Goal: Transaction & Acquisition: Purchase product/service

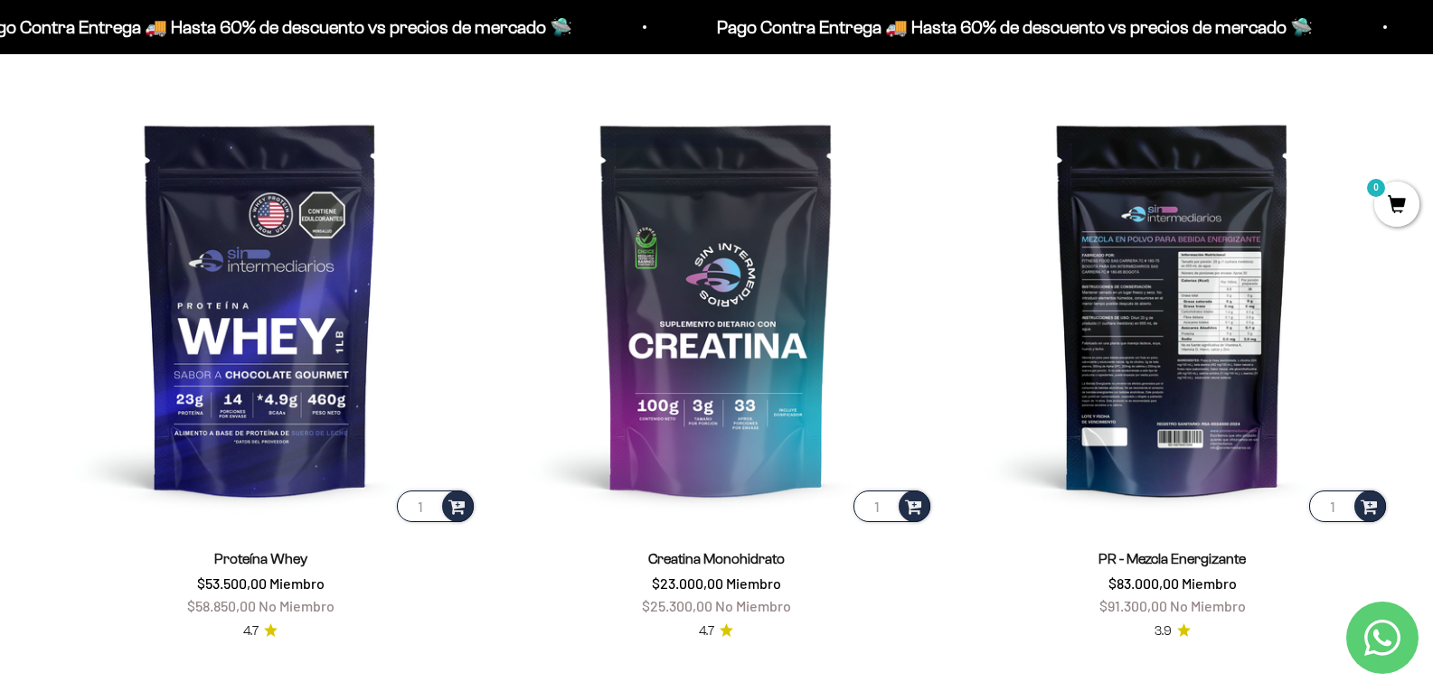
scroll to position [813, 0]
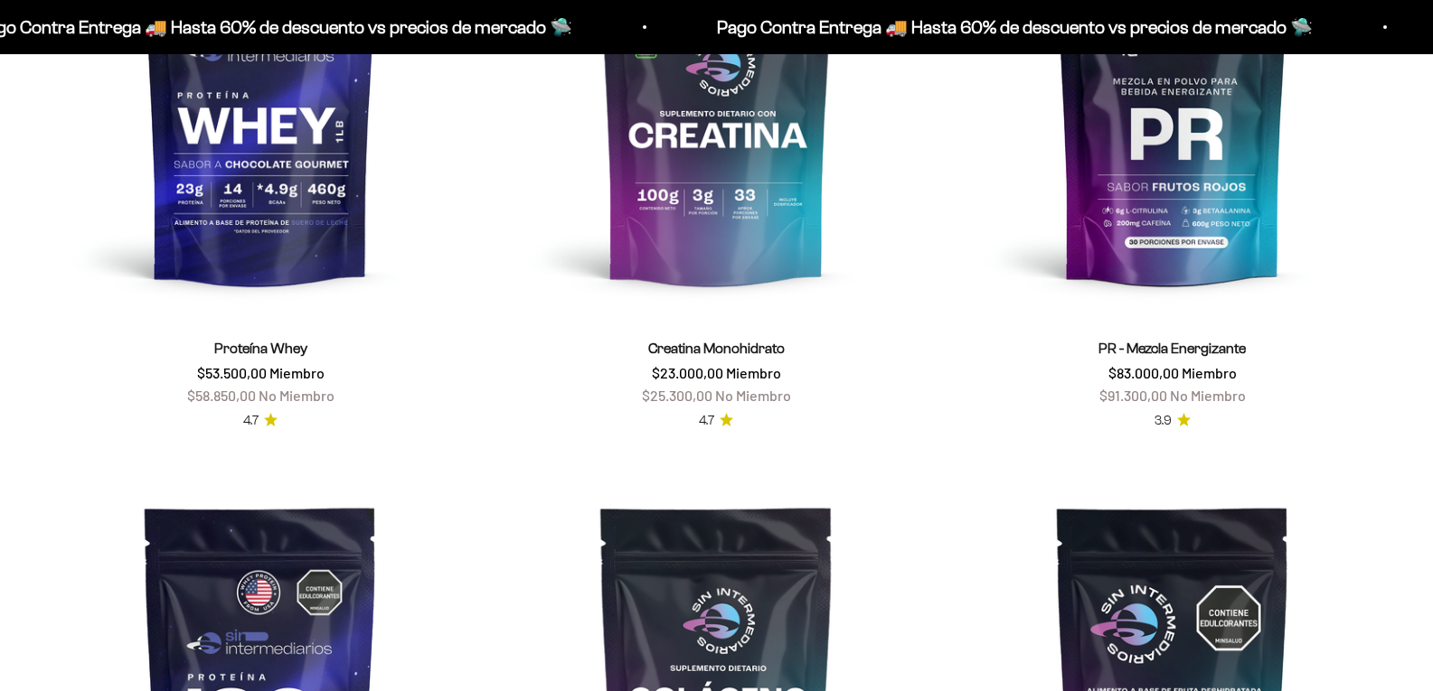
scroll to position [994, 0]
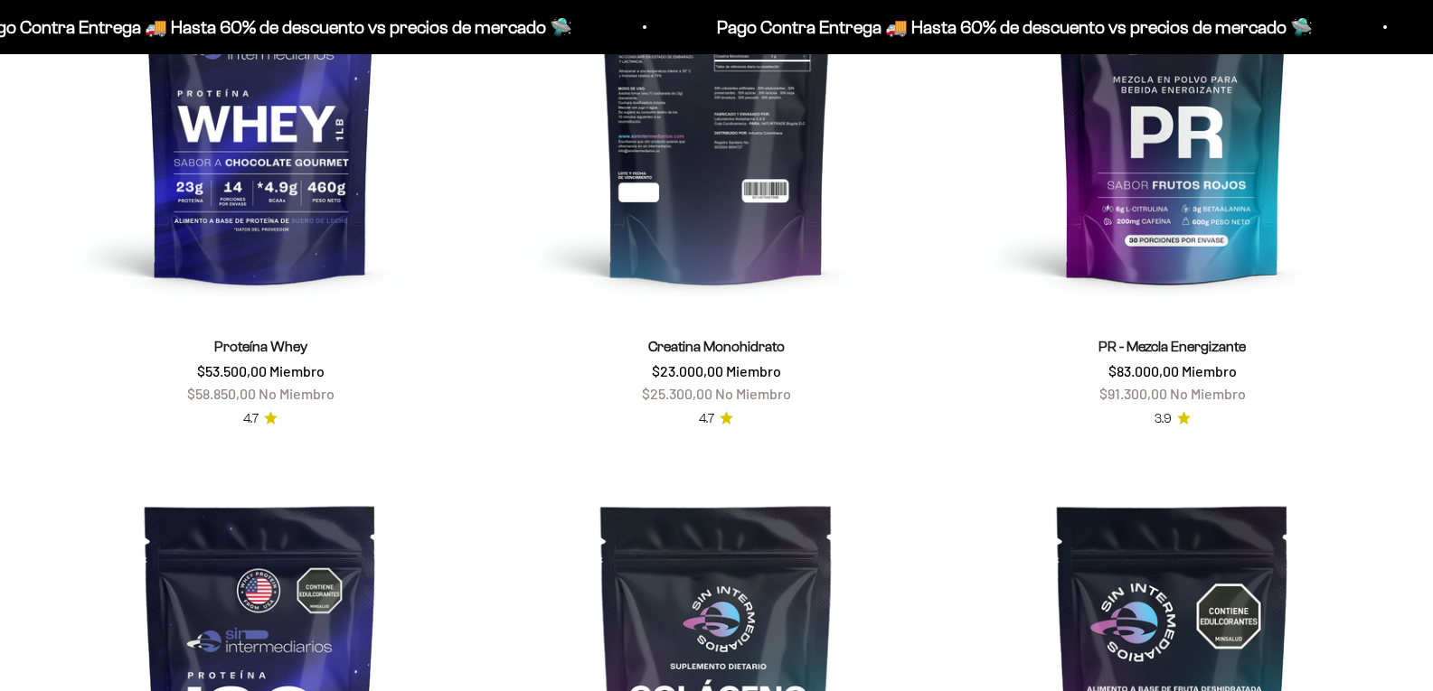
click at [676, 185] on img at bounding box center [716, 96] width 434 height 434
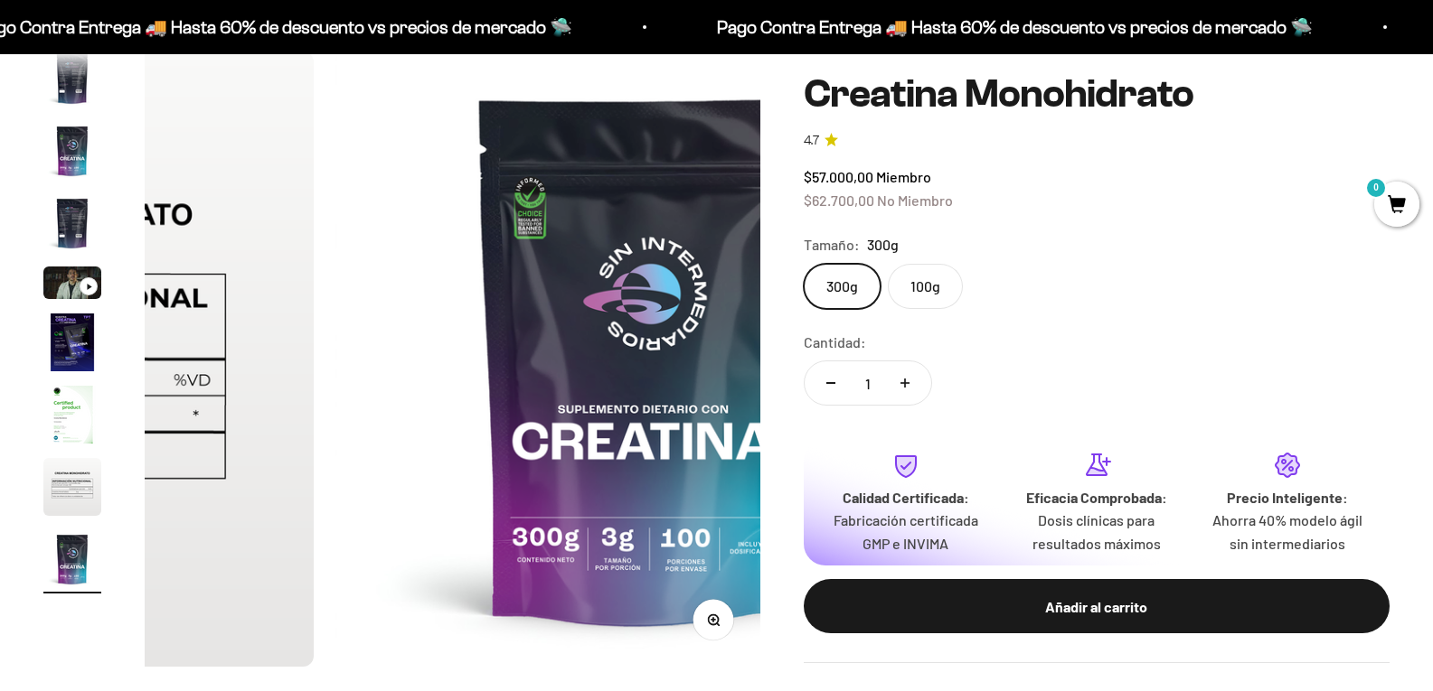
scroll to position [0, 4903]
click at [955, 273] on label "100g" at bounding box center [925, 286] width 75 height 45
click at [803, 264] on input "100g" at bounding box center [803, 263] width 1 height 1
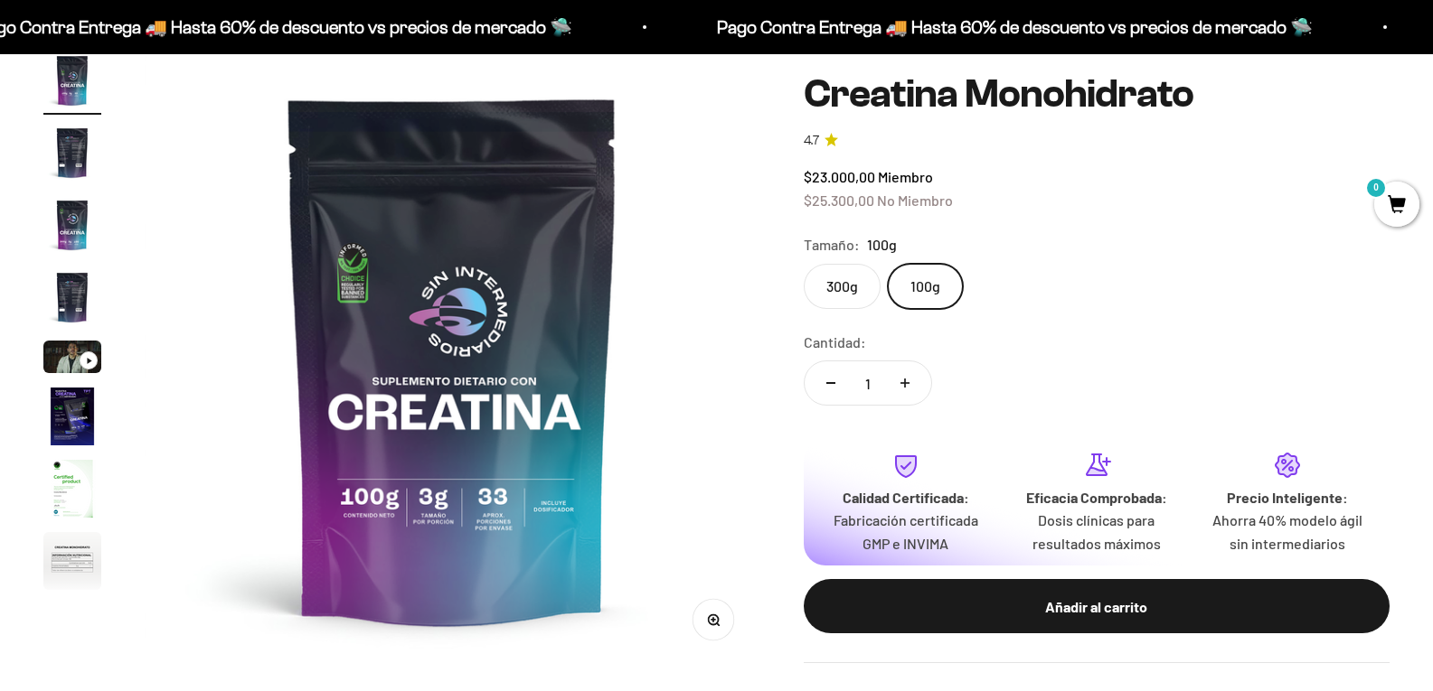
click at [835, 274] on label "300g" at bounding box center [841, 286] width 77 height 45
click at [803, 264] on input "300g" at bounding box center [803, 263] width 1 height 1
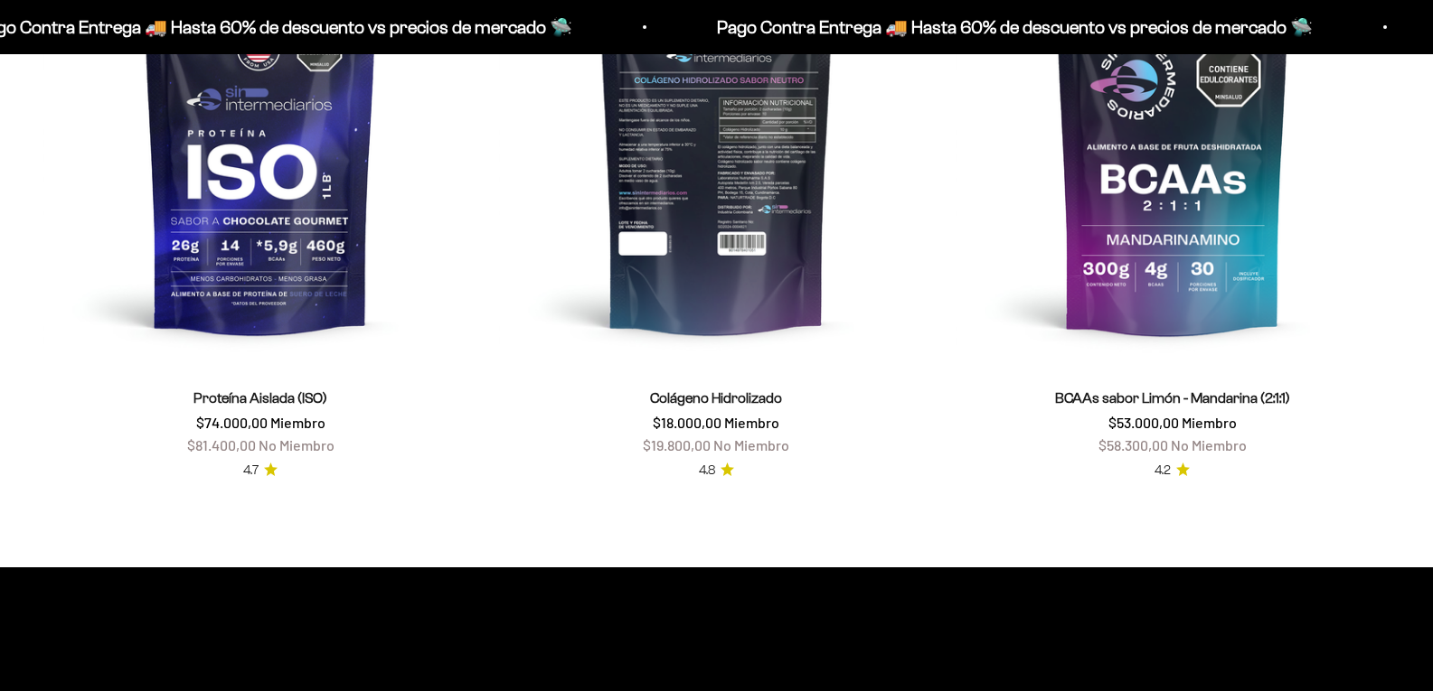
scroll to position [1446, 0]
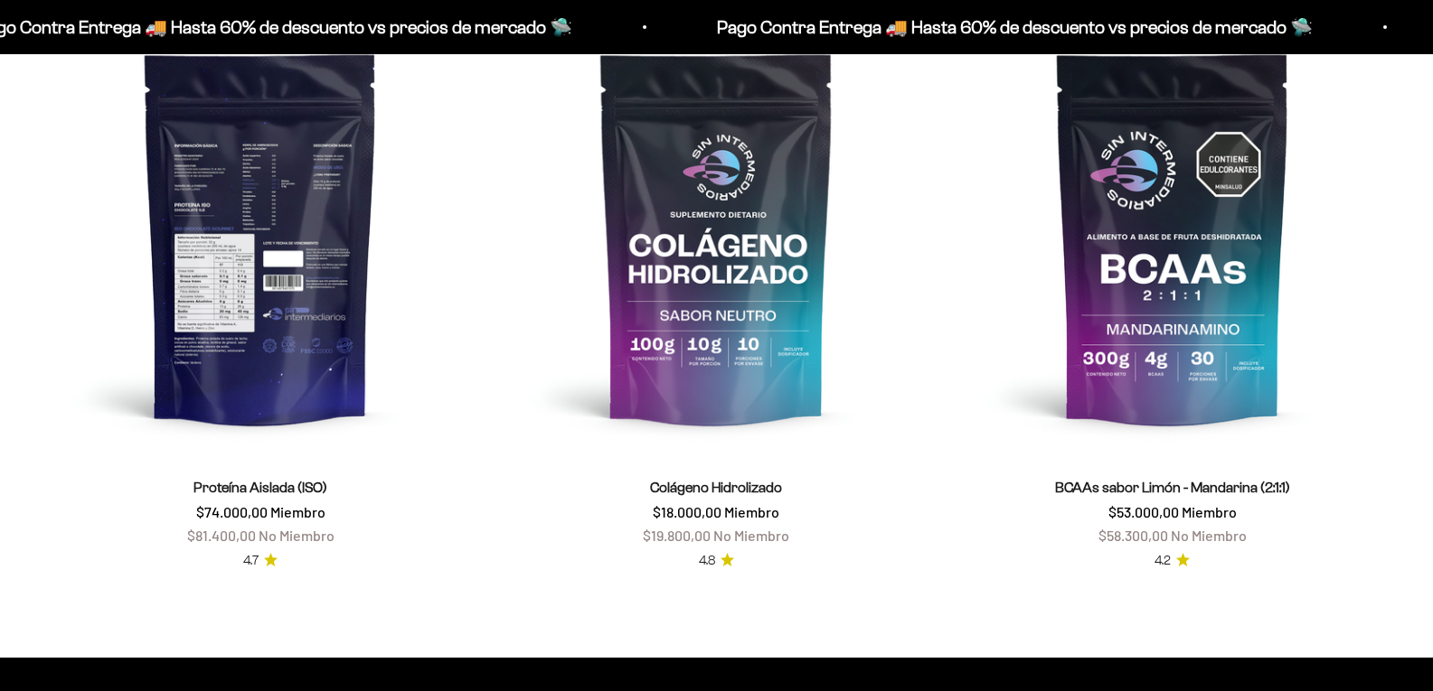
click at [277, 322] on img at bounding box center [260, 238] width 434 height 434
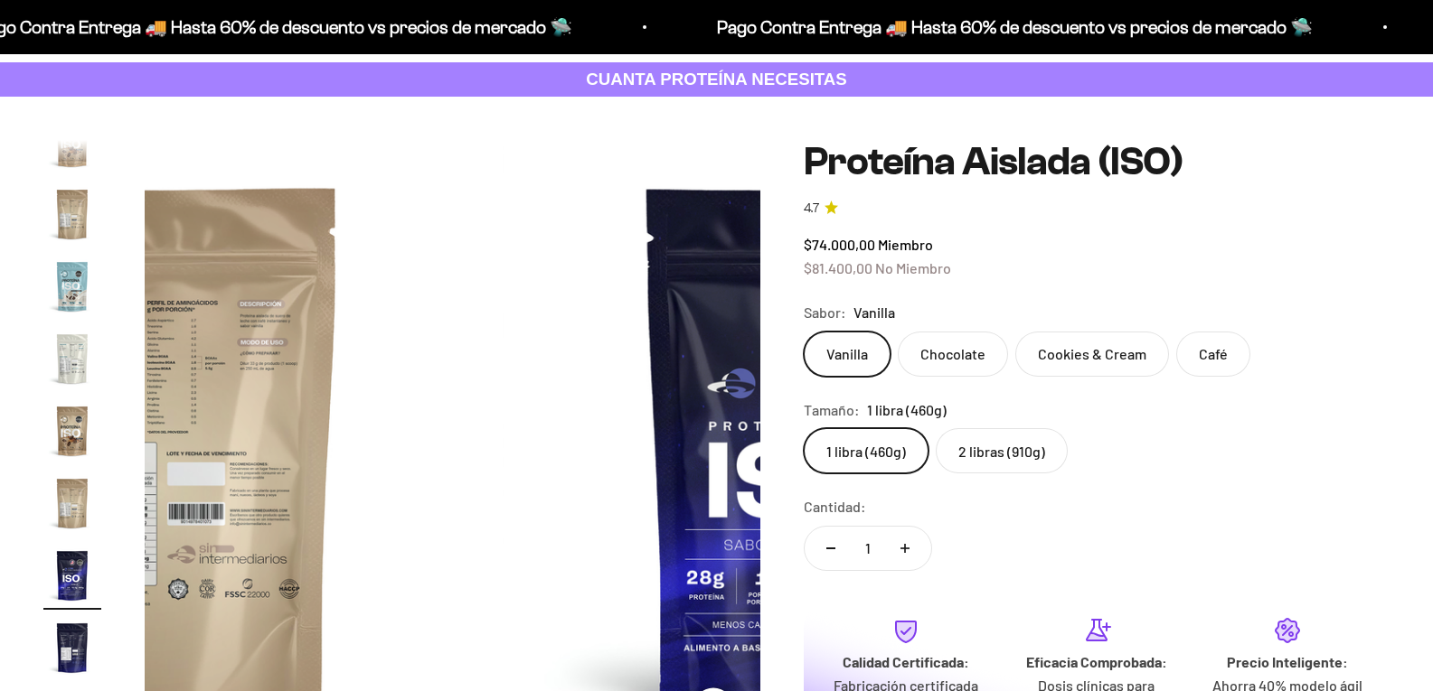
scroll to position [181, 0]
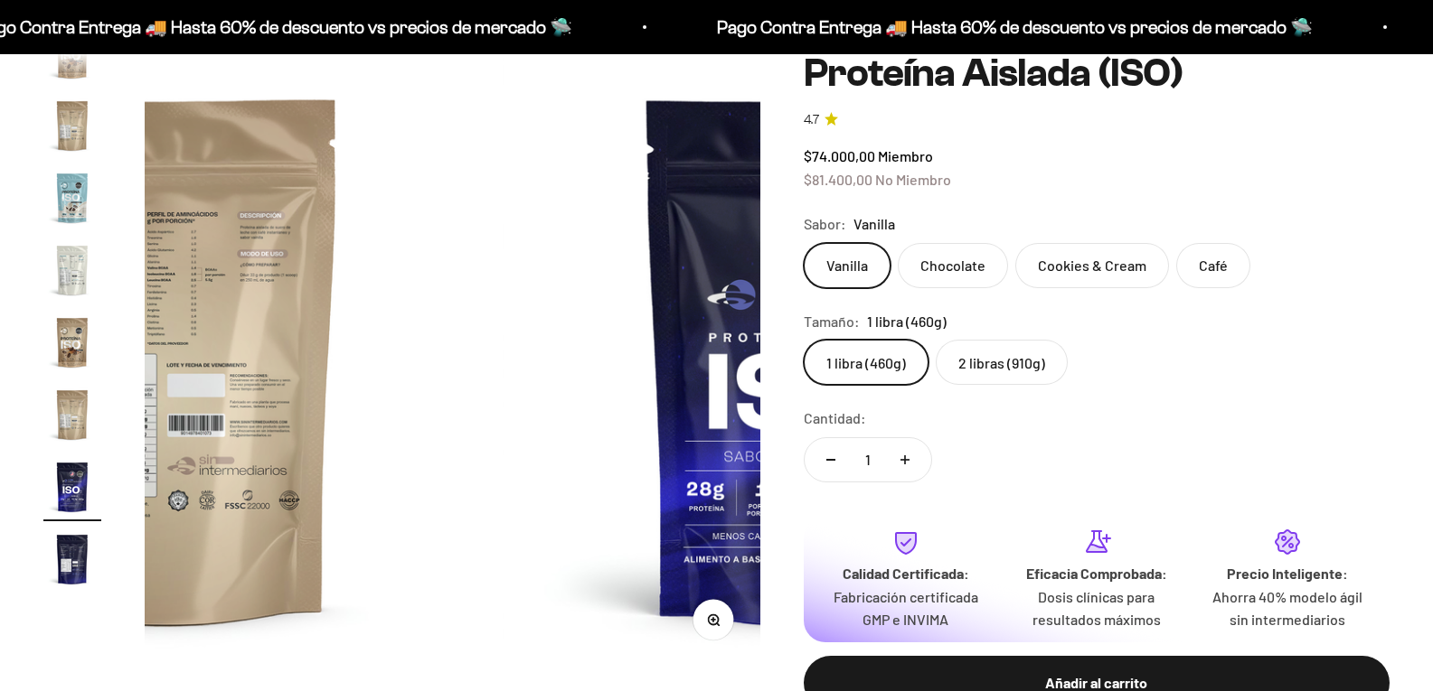
click at [1022, 385] on label "2 libras (910g)" at bounding box center [1001, 362] width 132 height 45
click at [803, 340] on input "2 libras (910g)" at bounding box center [803, 339] width 1 height 1
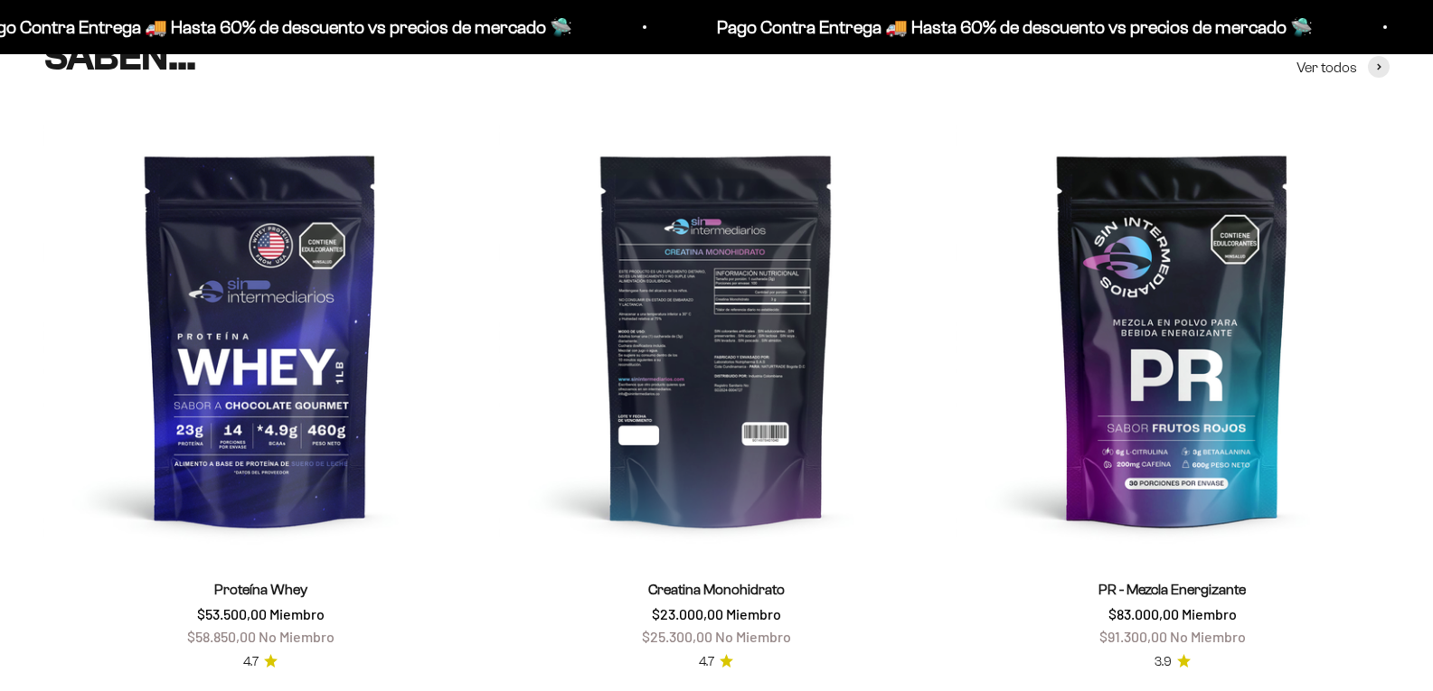
scroll to position [904, 0]
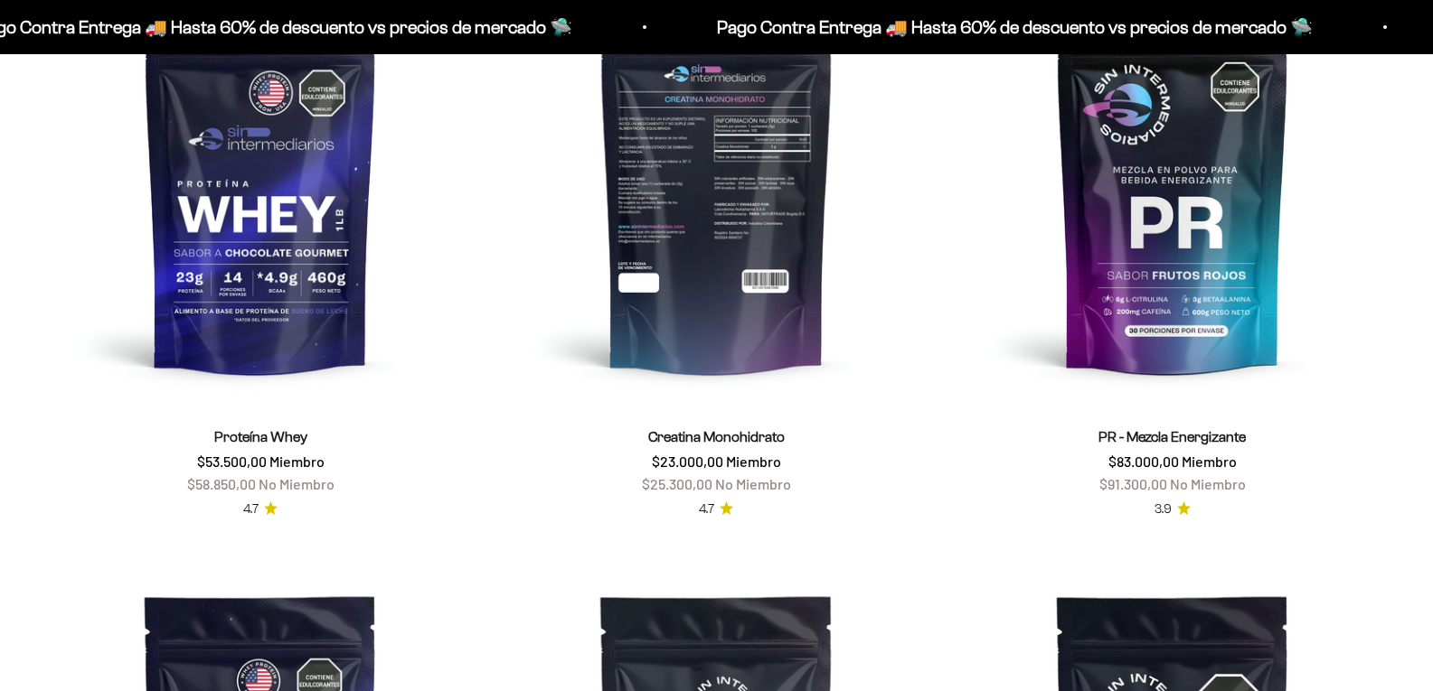
click at [718, 245] on img at bounding box center [716, 186] width 434 height 434
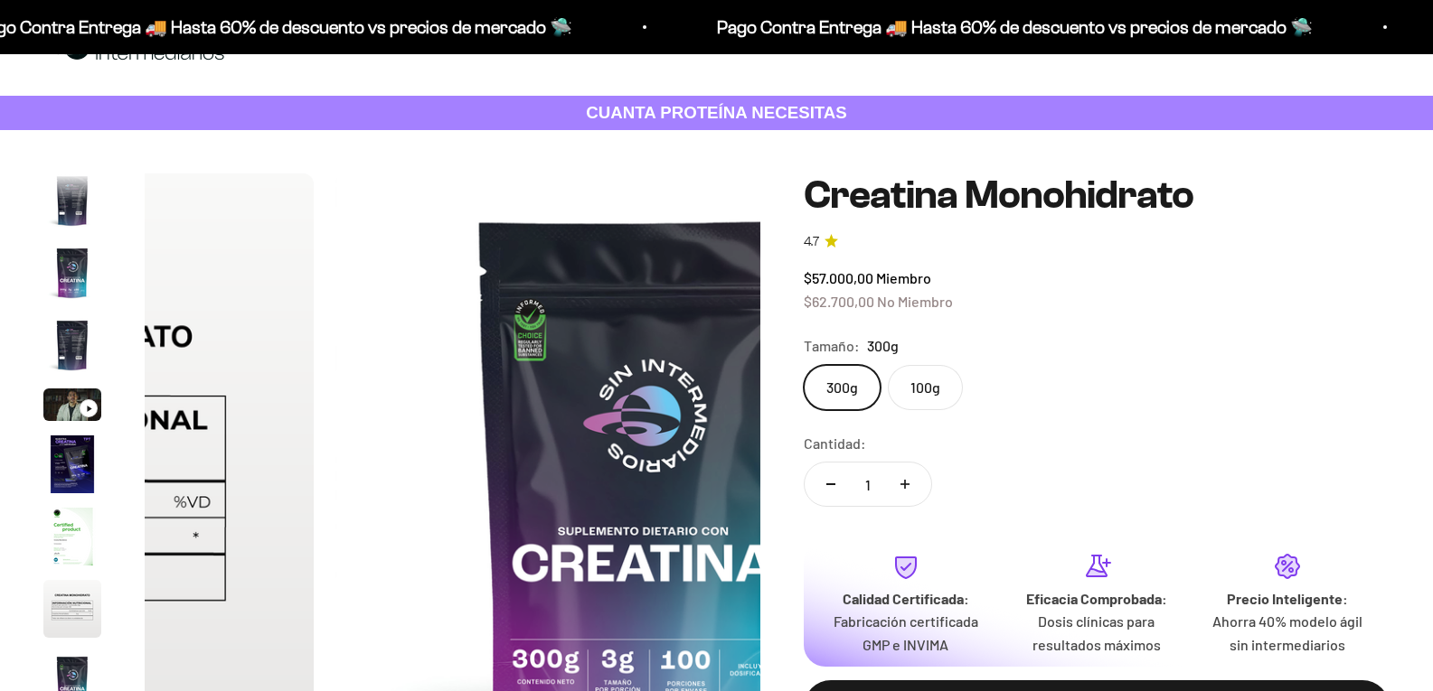
scroll to position [90, 0]
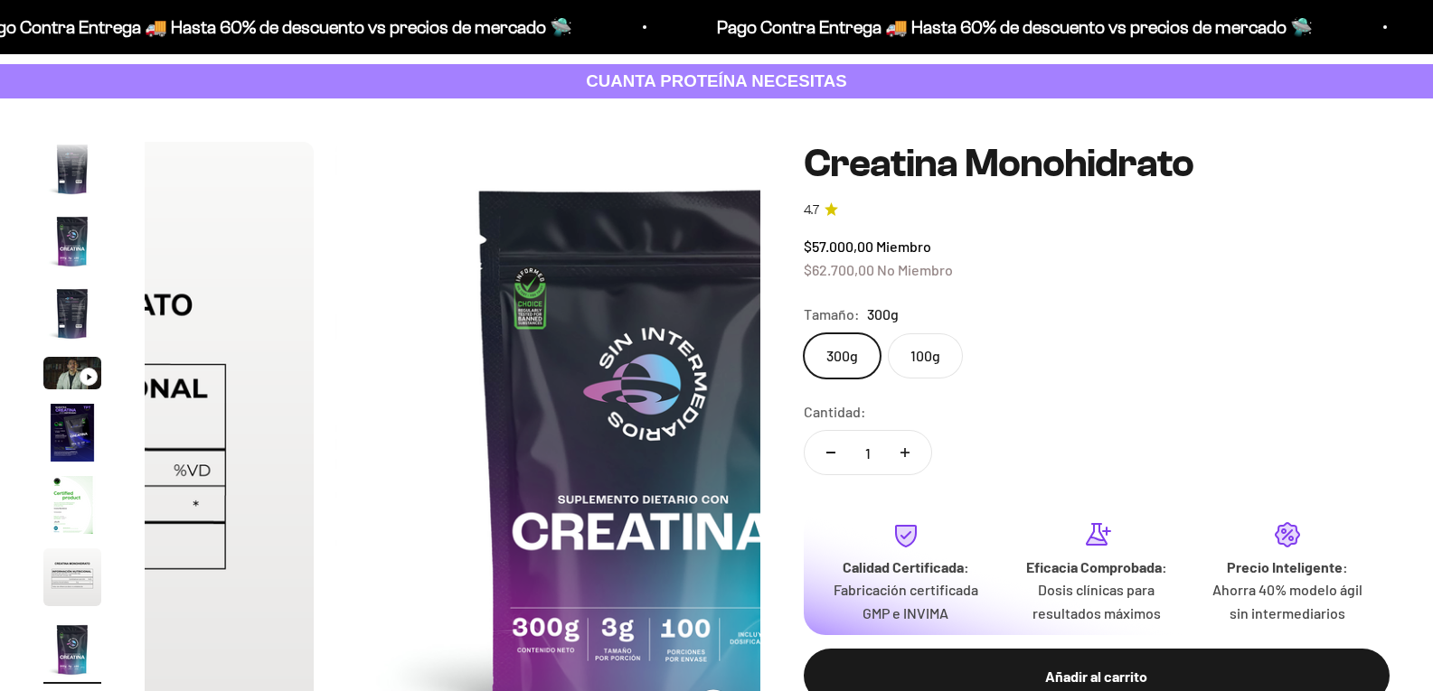
click at [963, 363] on label "100g" at bounding box center [925, 356] width 75 height 45
click at [803, 334] on input "100g" at bounding box center [803, 333] width 1 height 1
